Goal: Task Accomplishment & Management: Use online tool/utility

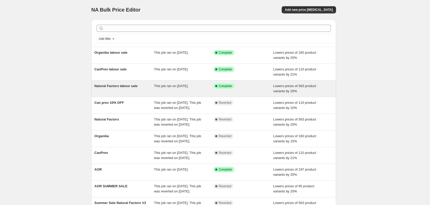
click at [118, 88] on div "Natural Factors labour sale" at bounding box center [124, 89] width 60 height 10
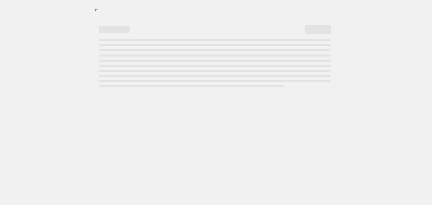
select select "percentage"
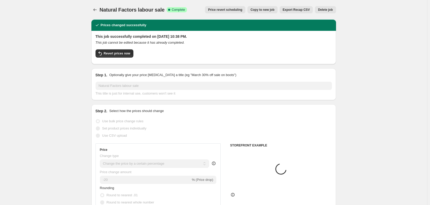
select select "tag"
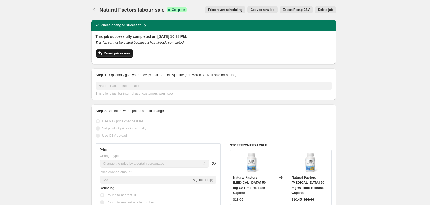
click at [117, 51] on button "Revert prices now" at bounding box center [114, 53] width 38 height 8
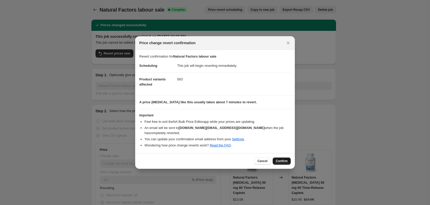
click at [277, 158] on button "Confirm" at bounding box center [281, 161] width 18 height 7
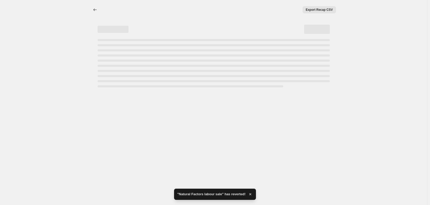
select select "percentage"
select select "tag"
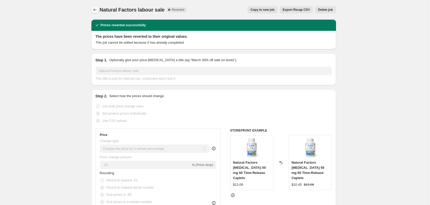
click at [93, 8] on icon "Price change jobs" at bounding box center [94, 9] width 5 height 5
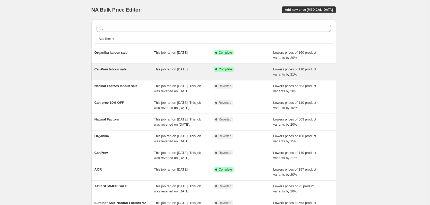
click at [112, 69] on span "CanPrev labour sale" at bounding box center [110, 69] width 32 height 4
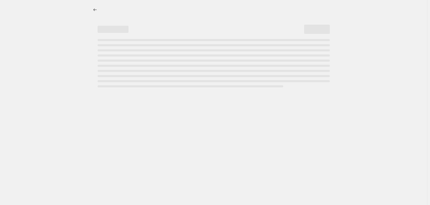
select select "percentage"
select select "tag"
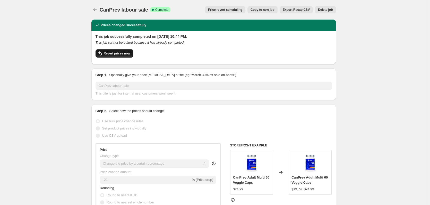
click at [126, 53] on span "Revert prices now" at bounding box center [117, 53] width 27 height 4
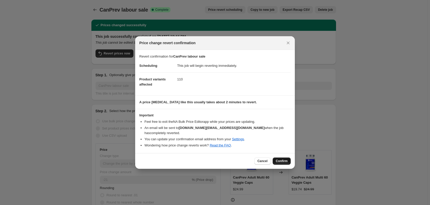
click at [280, 160] on span "Confirm" at bounding box center [282, 161] width 12 height 4
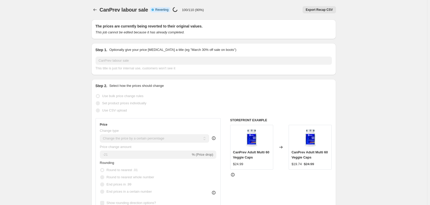
select select "percentage"
select select "tag"
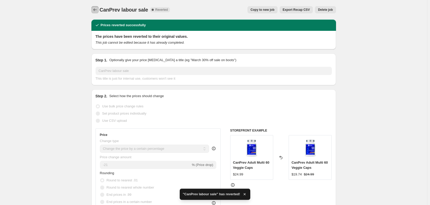
click at [99, 8] on button "Price change jobs" at bounding box center [94, 9] width 7 height 7
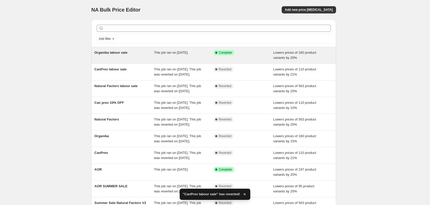
click at [133, 56] on div "Organika labour sale" at bounding box center [124, 55] width 60 height 10
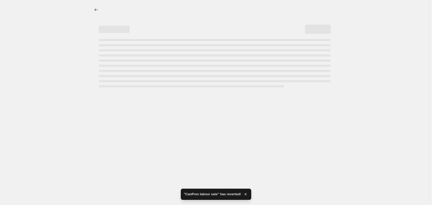
select select "percentage"
select select "tag"
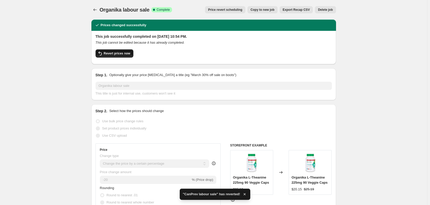
click at [124, 53] on span "Revert prices now" at bounding box center [117, 53] width 27 height 4
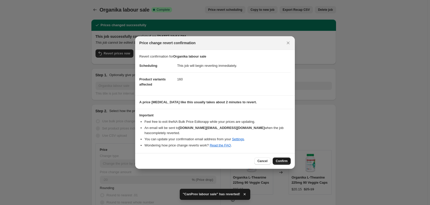
click at [279, 159] on span "Confirm" at bounding box center [282, 161] width 12 height 4
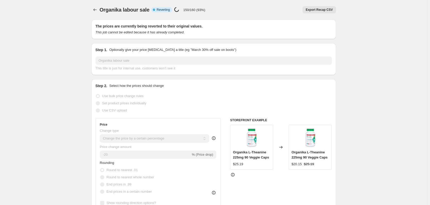
select select "percentage"
select select "tag"
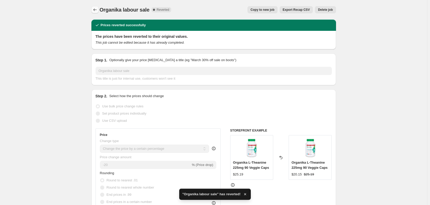
click at [96, 10] on icon "Price change jobs" at bounding box center [94, 9] width 5 height 5
